Goal: Task Accomplishment & Management: Use online tool/utility

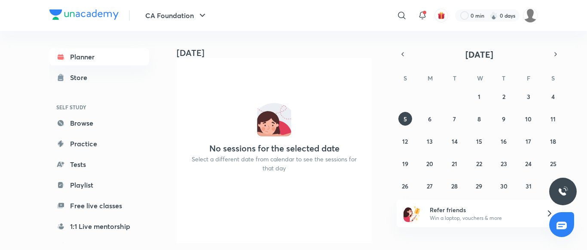
scroll to position [0, 9]
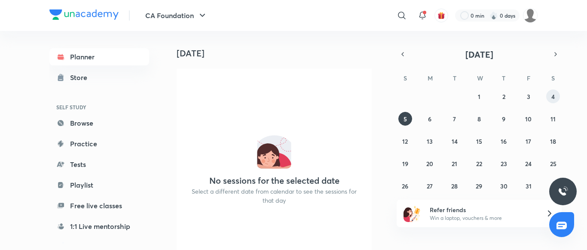
click at [556, 98] on button "4" at bounding box center [553, 96] width 14 height 14
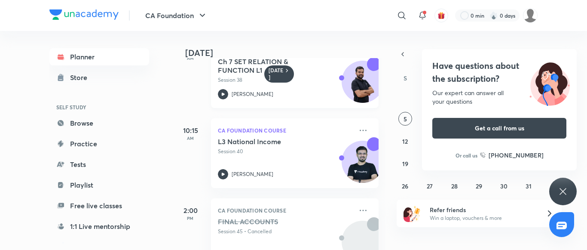
scroll to position [0, 0]
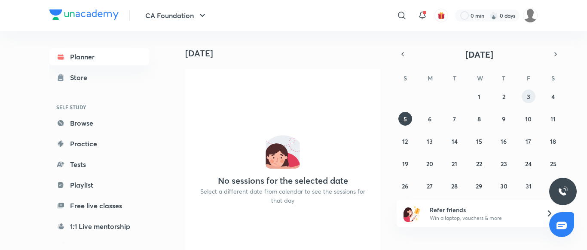
click at [523, 95] on button "3" at bounding box center [528, 96] width 14 height 14
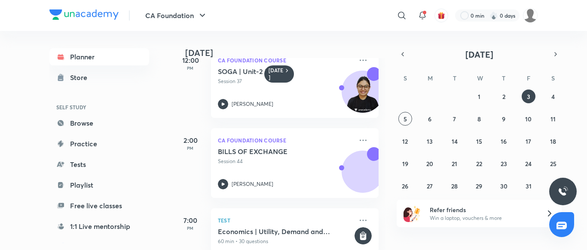
scroll to position [108, 0]
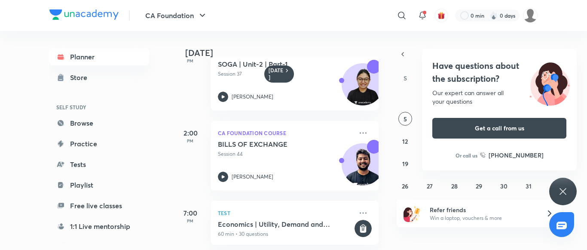
click at [565, 195] on icon at bounding box center [562, 191] width 10 height 10
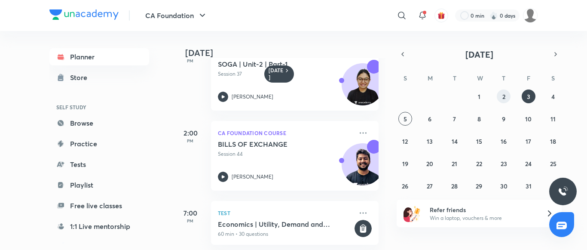
click at [500, 99] on button "2" at bounding box center [503, 96] width 14 height 14
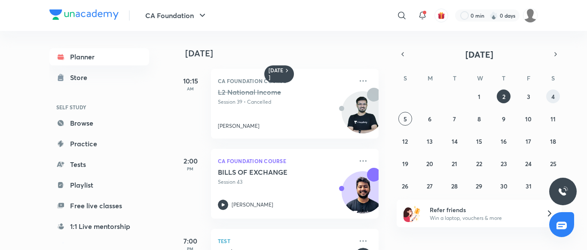
click at [553, 97] on abbr "4" at bounding box center [552, 96] width 3 height 8
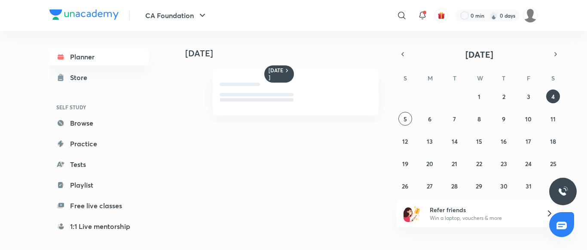
scroll to position [142, 0]
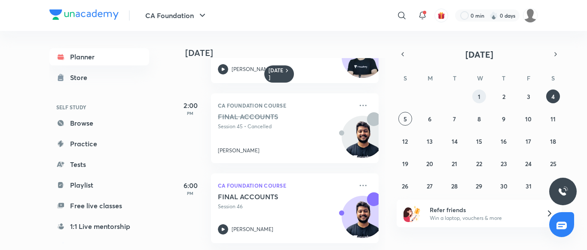
click at [484, 96] on button "1" at bounding box center [479, 96] width 14 height 14
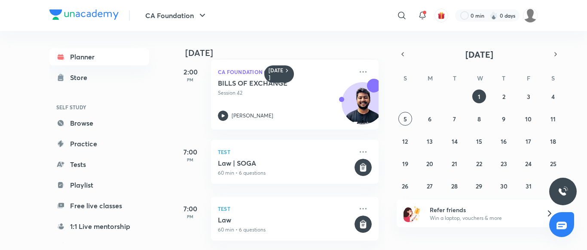
scroll to position [255, 0]
